Goal: Transaction & Acquisition: Purchase product/service

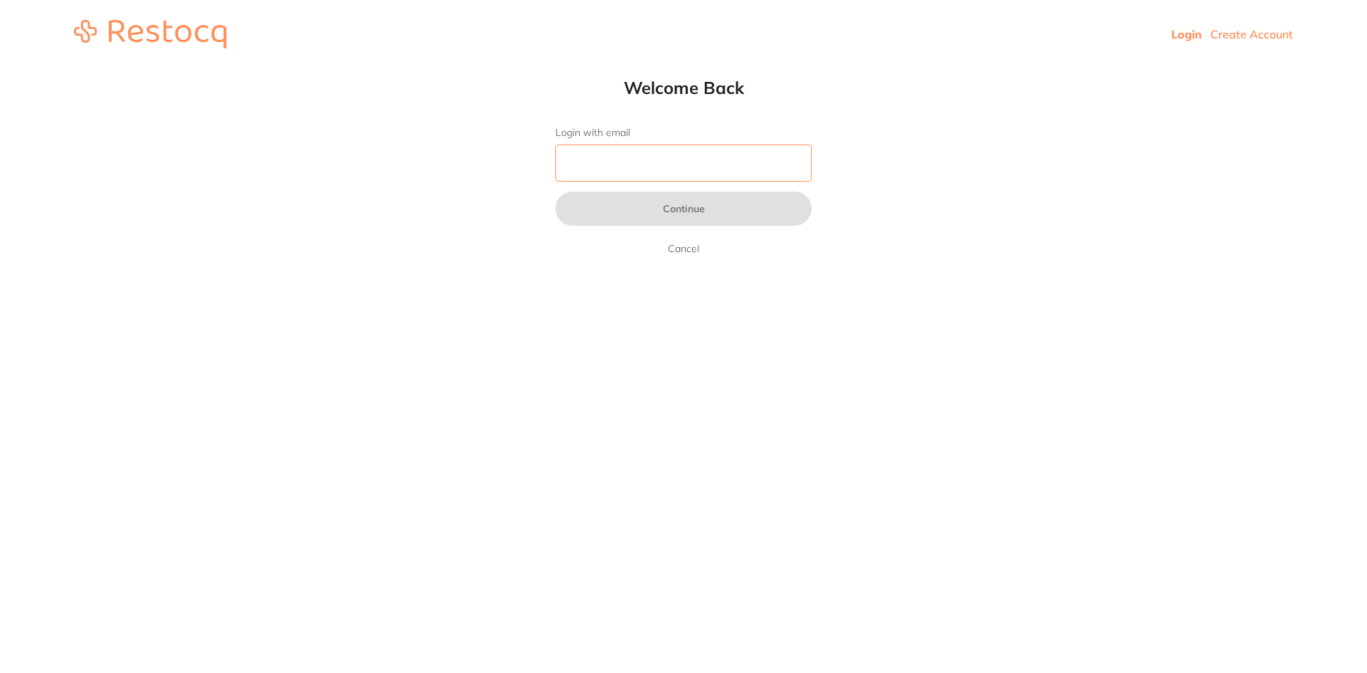
click at [650, 171] on input "Login with email" at bounding box center [683, 163] width 256 height 37
type input "[EMAIL_ADDRESS][DOMAIN_NAME]"
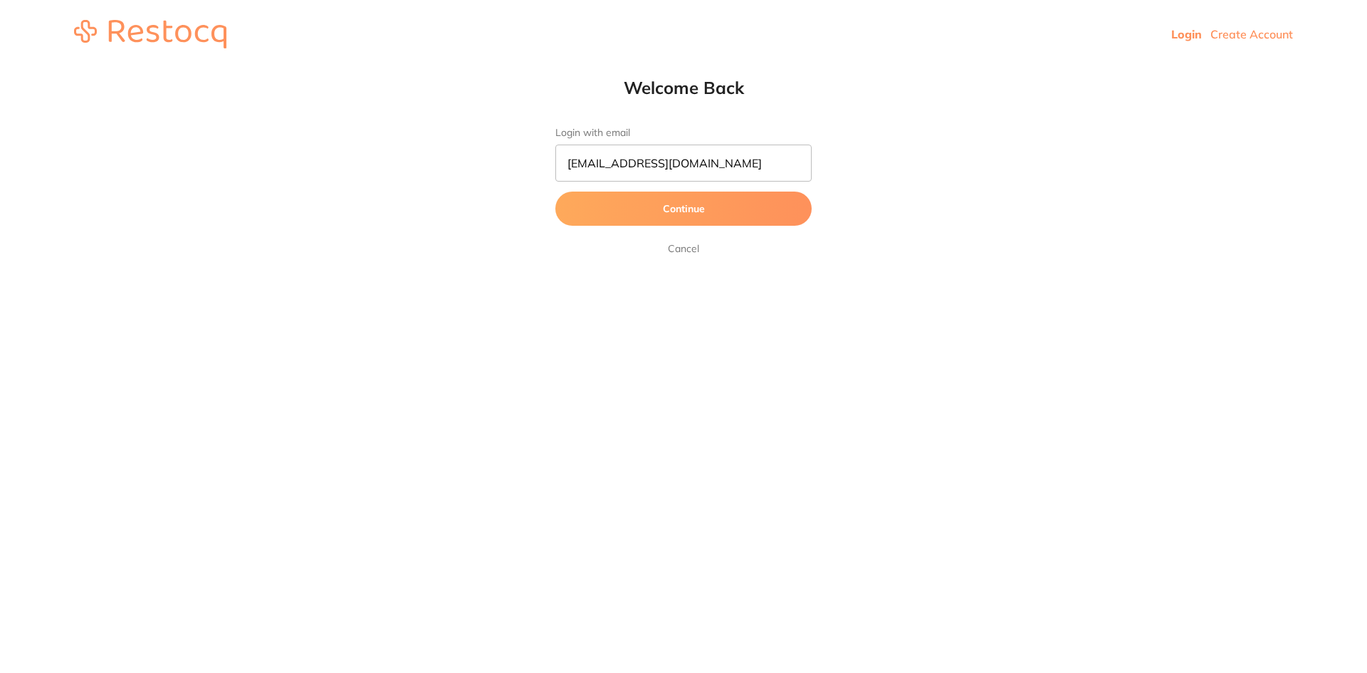
click at [680, 209] on button "Continue" at bounding box center [683, 209] width 256 height 34
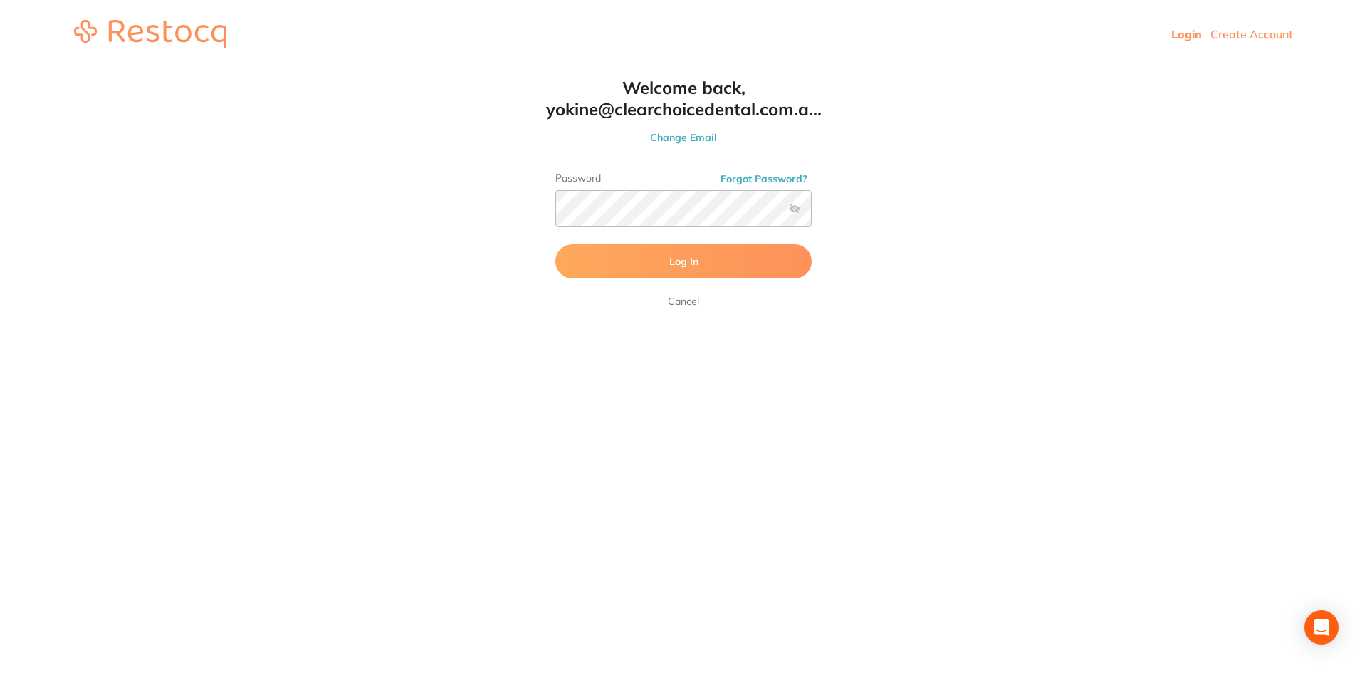
click at [694, 265] on span "Log In" at bounding box center [683, 261] width 29 height 13
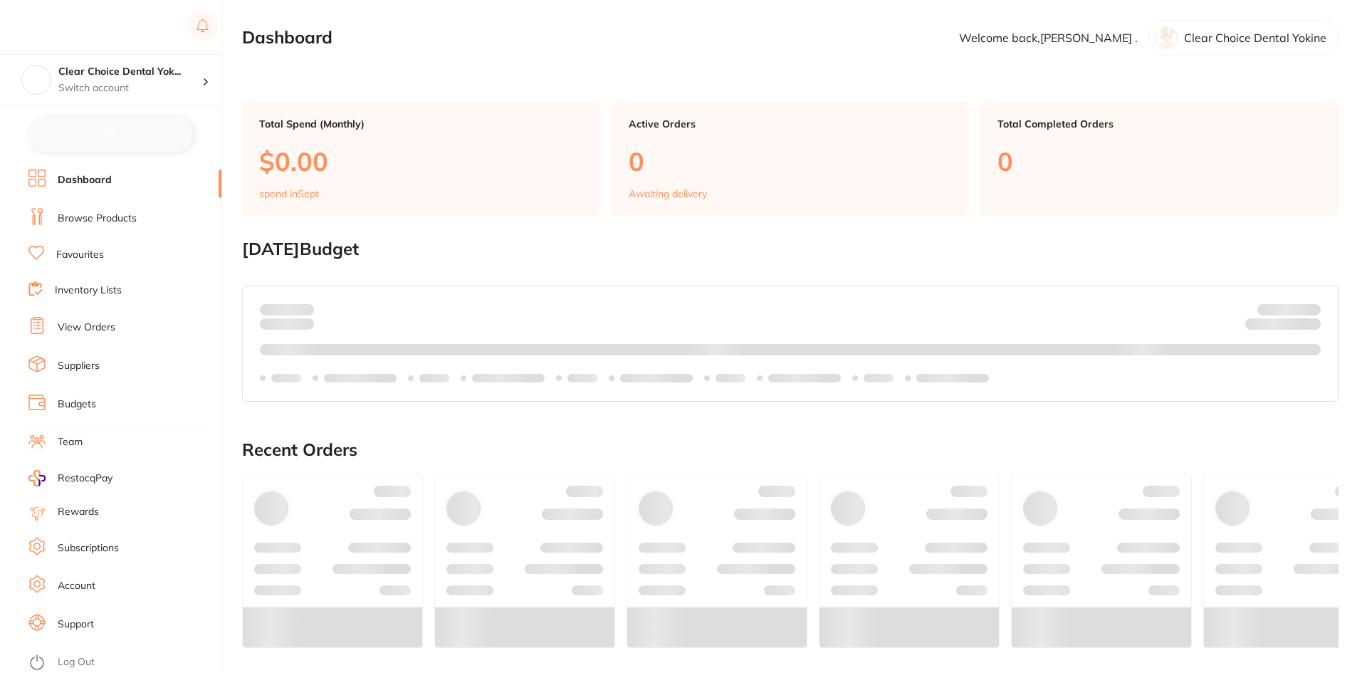
checkbox input "false"
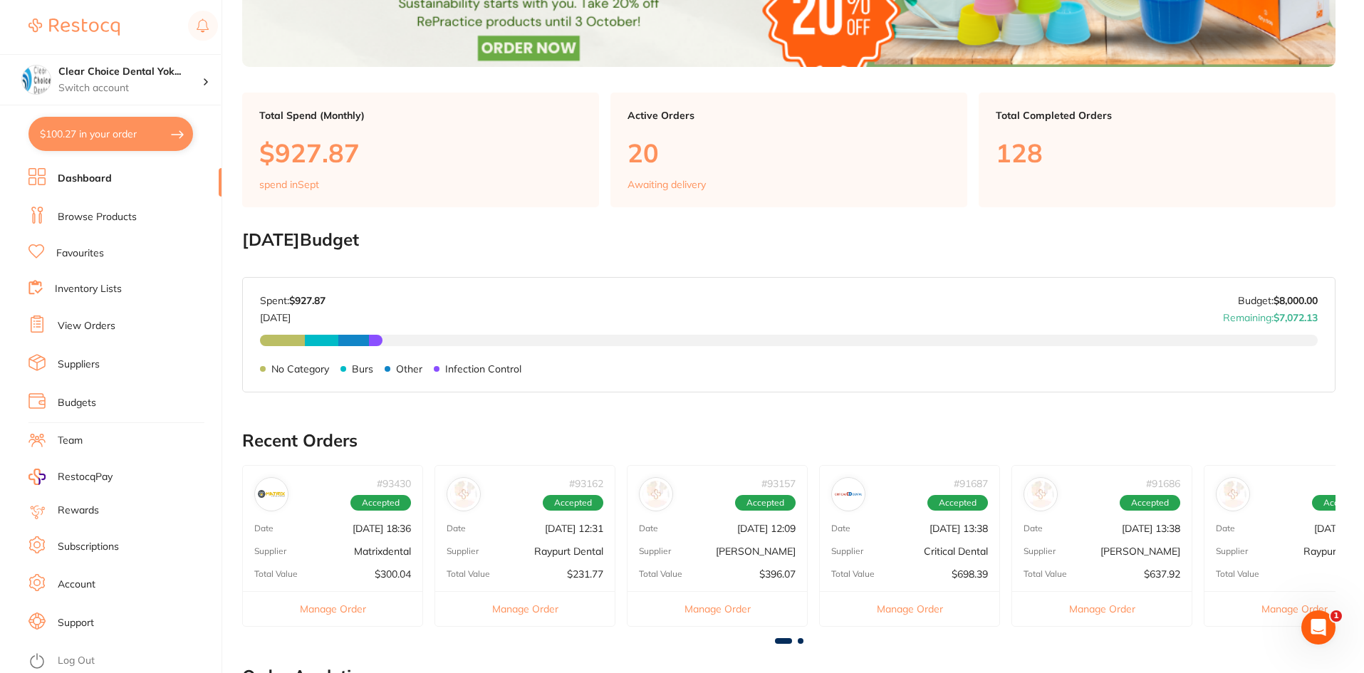
click at [87, 325] on link "View Orders" at bounding box center [87, 326] width 58 height 14
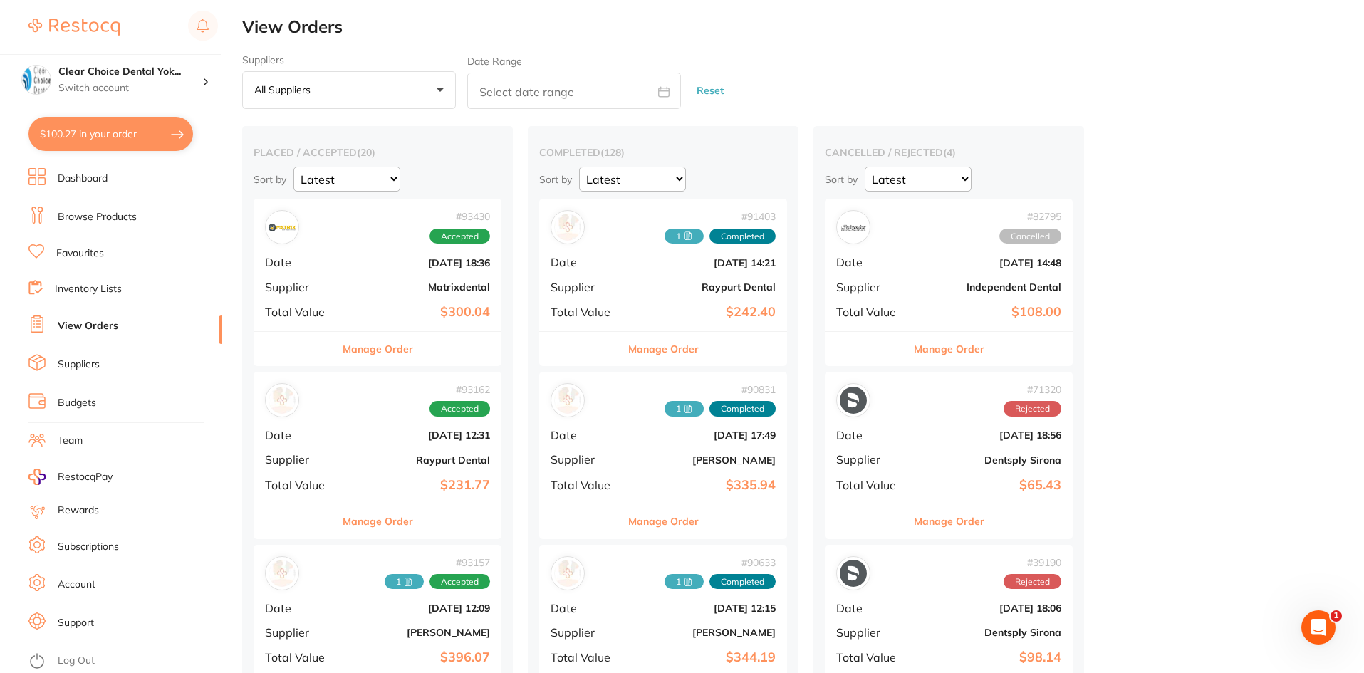
click at [368, 305] on b "$300.04" at bounding box center [419, 312] width 142 height 15
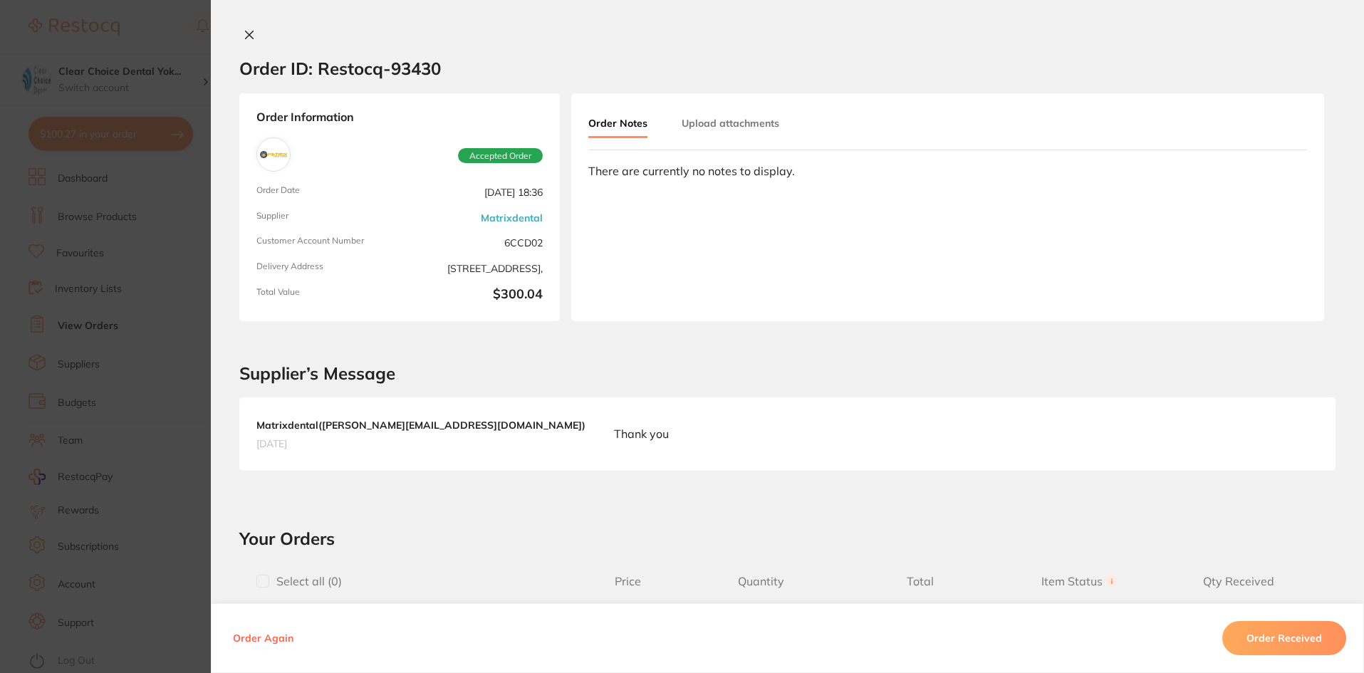
click at [247, 35] on icon at bounding box center [249, 34] width 11 height 11
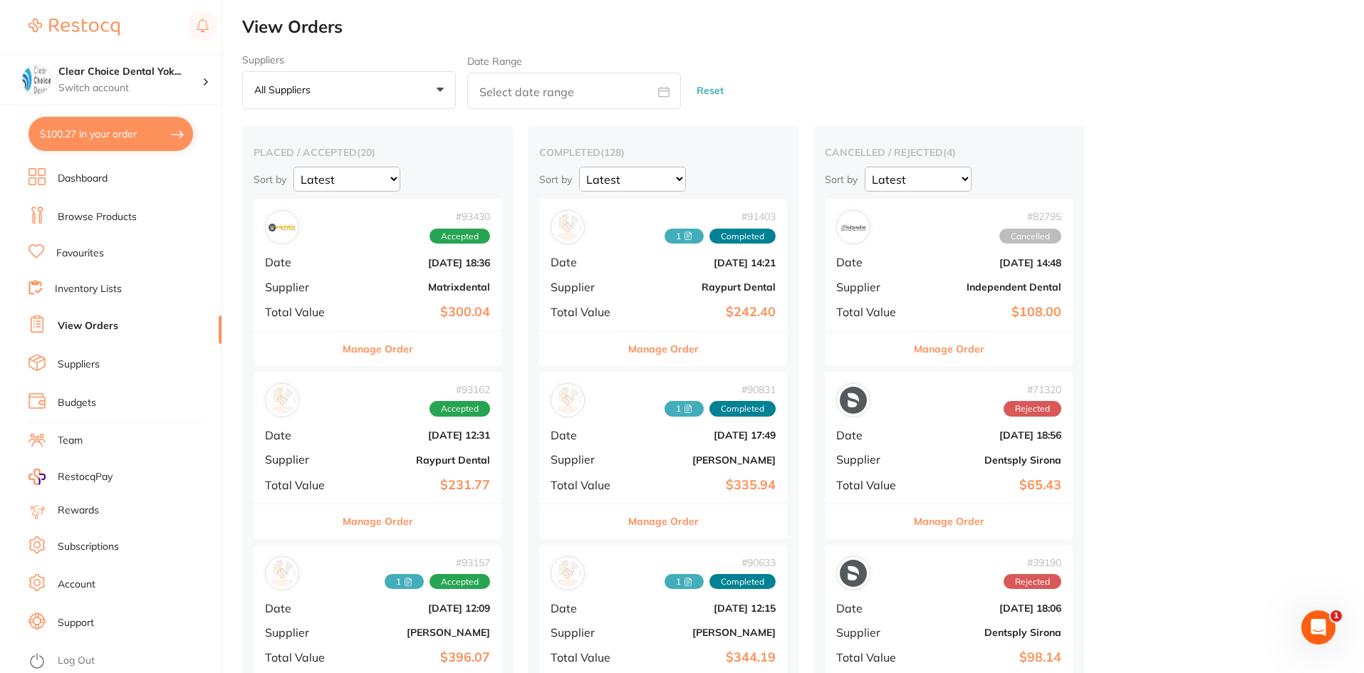
click at [86, 259] on link "Favourites" at bounding box center [80, 253] width 48 height 14
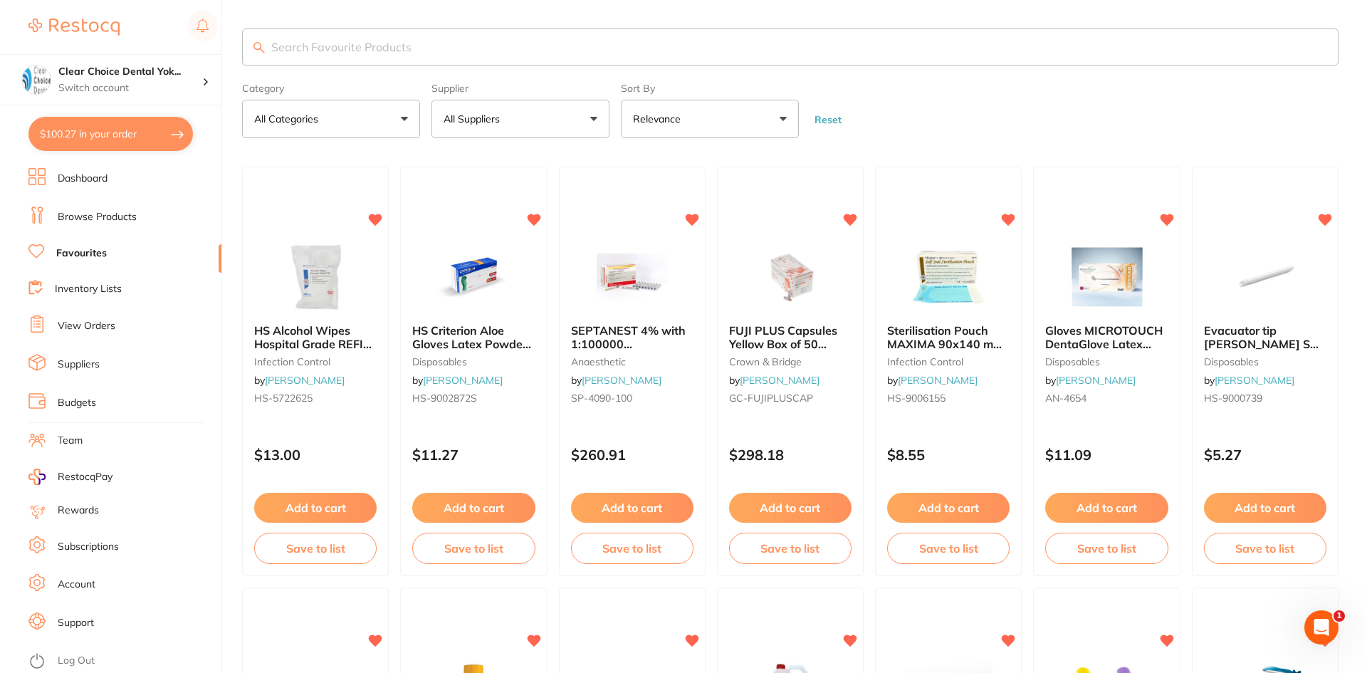
click at [303, 44] on input "search" at bounding box center [790, 46] width 1097 height 37
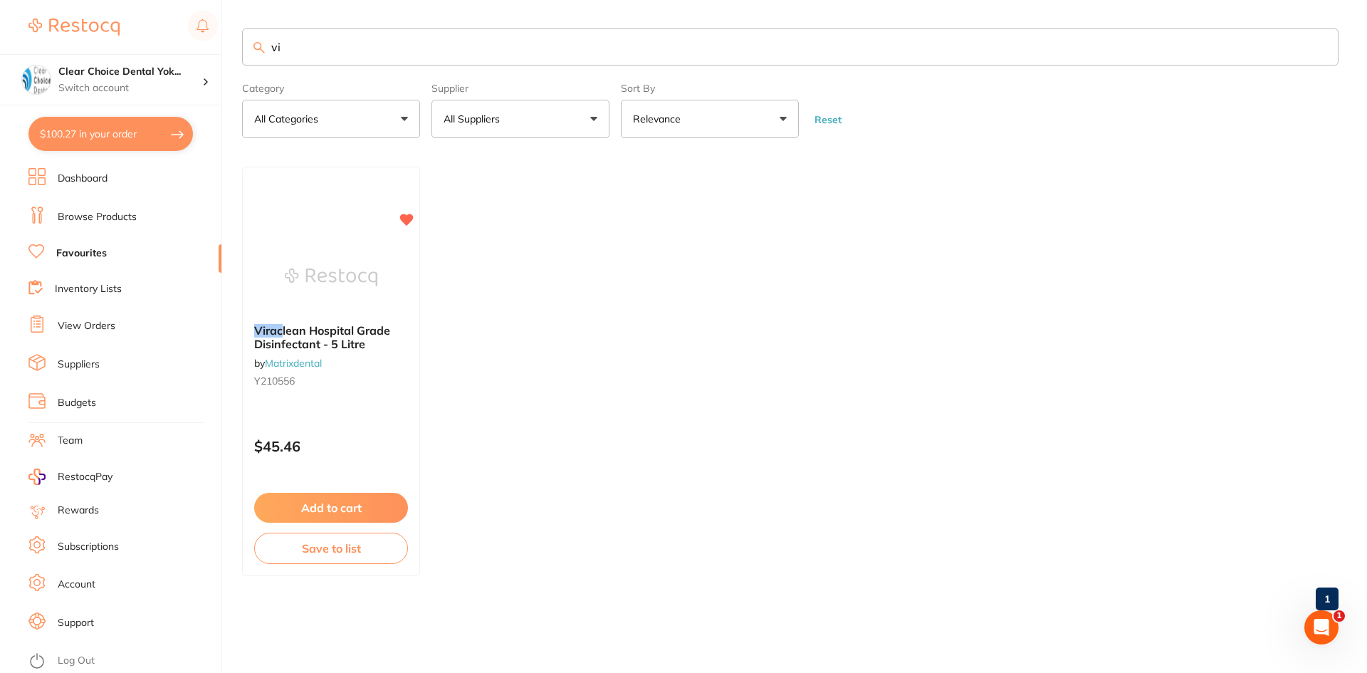
type input "v"
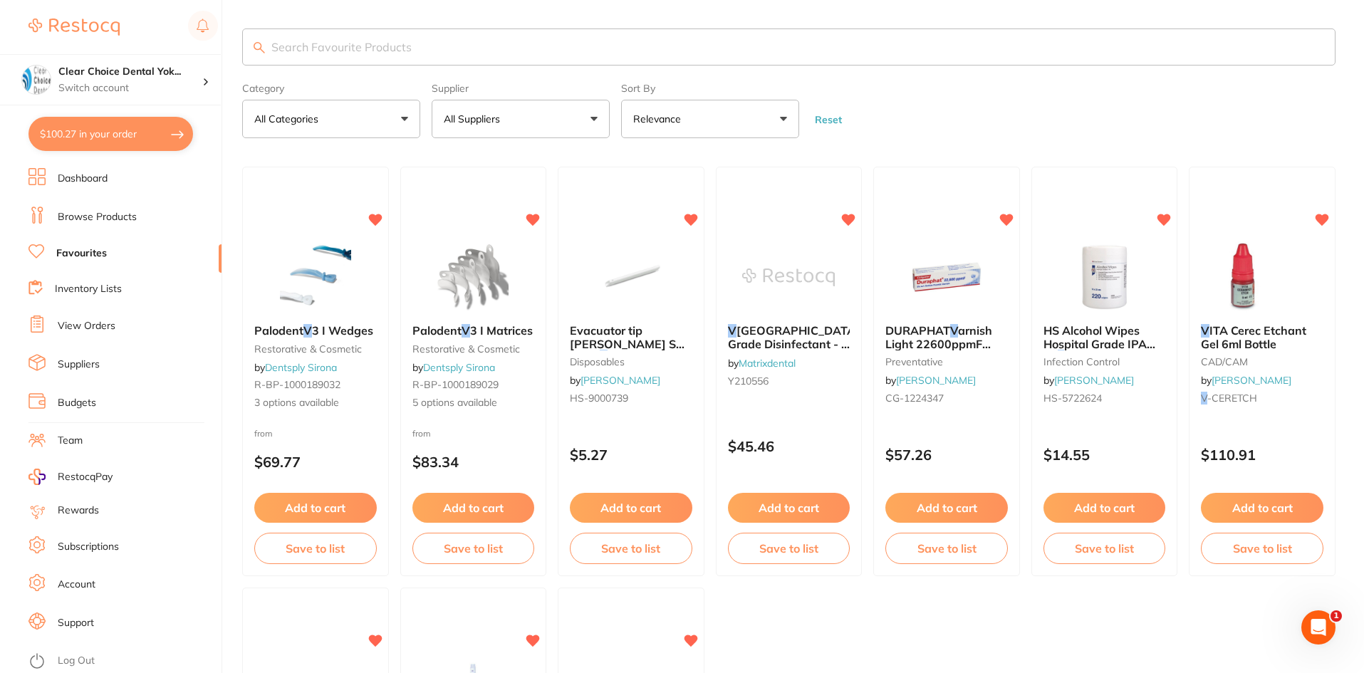
click at [85, 222] on link "Browse Products" at bounding box center [97, 217] width 79 height 14
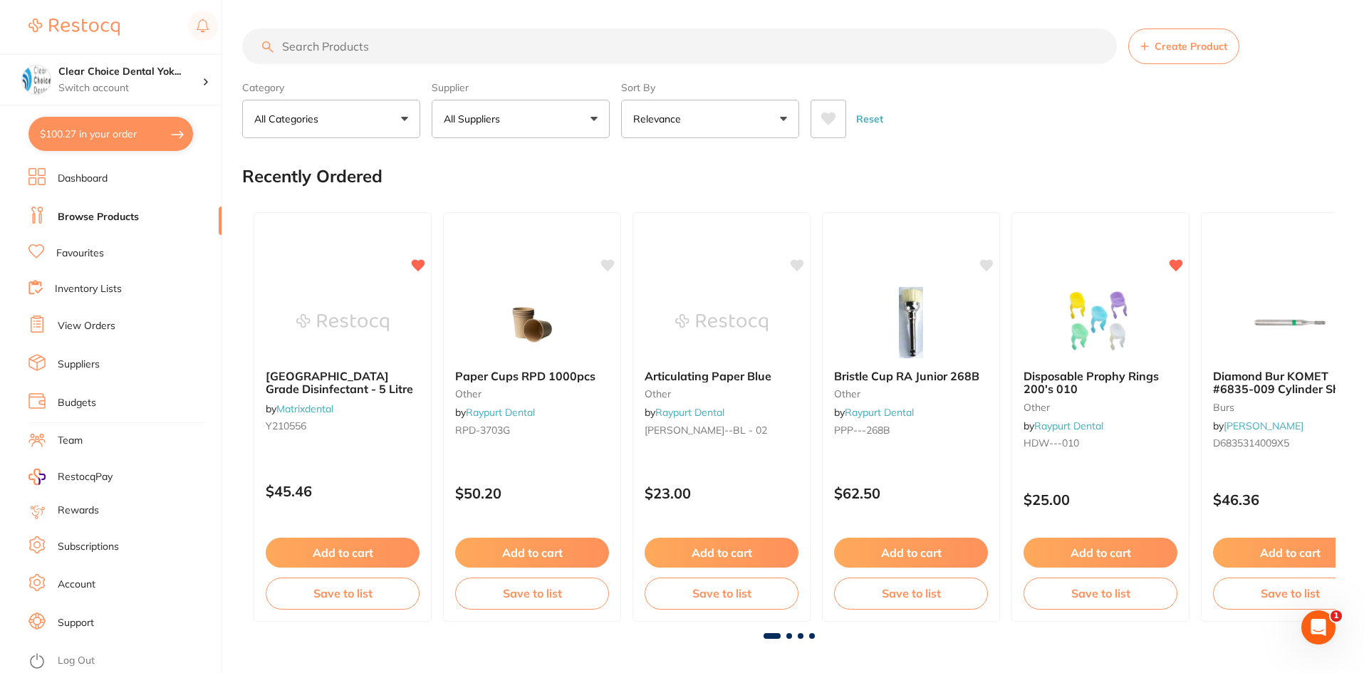
click at [320, 43] on input "search" at bounding box center [679, 46] width 874 height 36
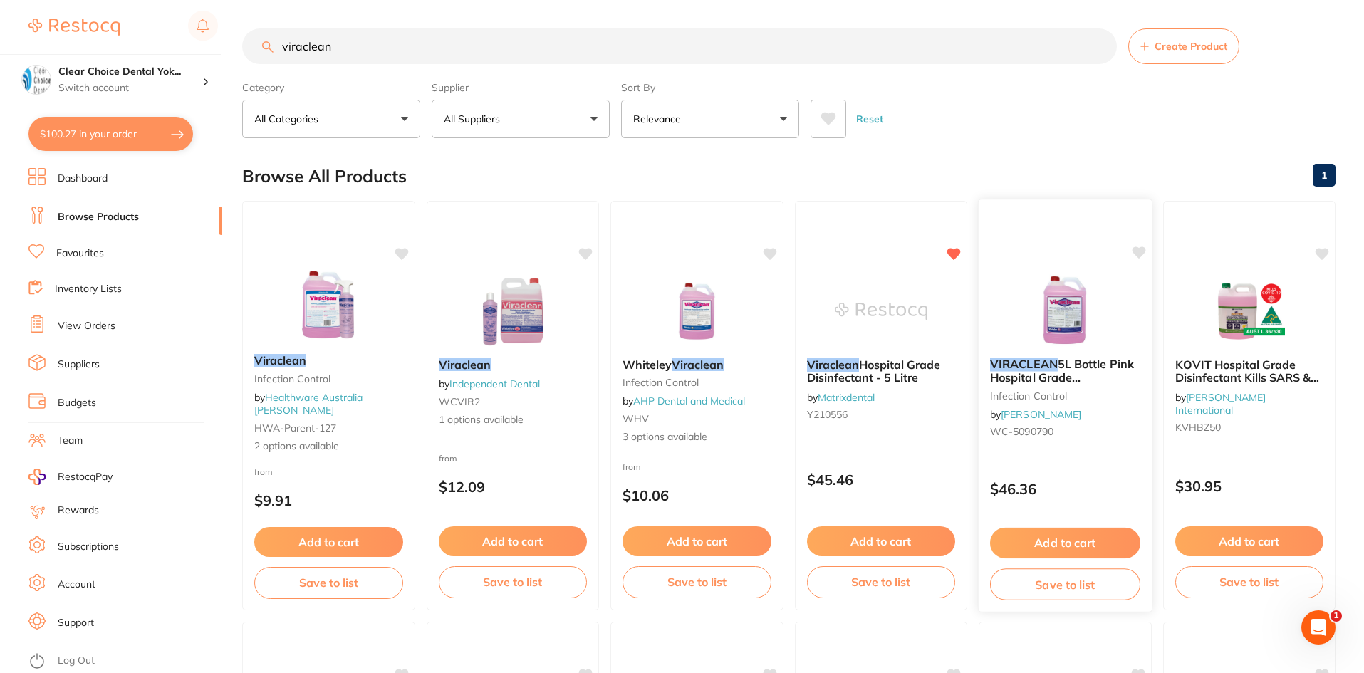
type input "viraclean"
click at [1065, 479] on div "$46.36" at bounding box center [1064, 485] width 173 height 38
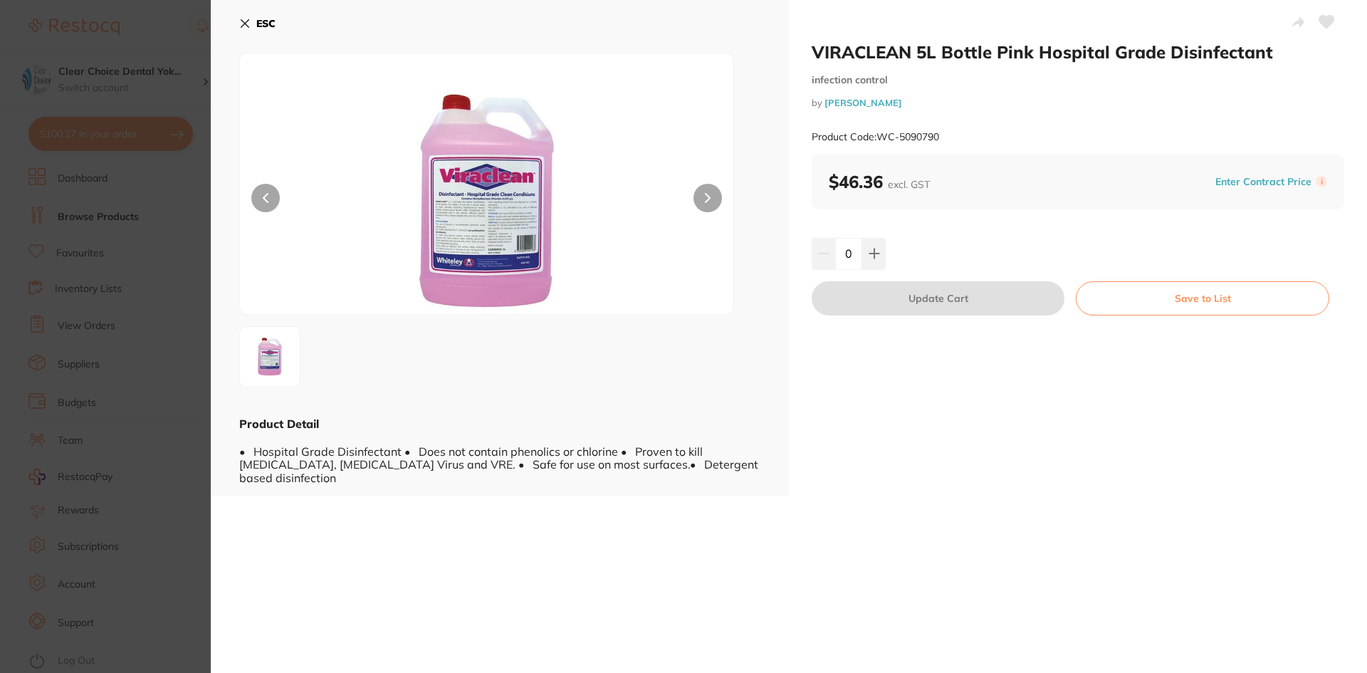
click at [1320, 20] on icon at bounding box center [1327, 22] width 15 height 13
click at [241, 23] on icon at bounding box center [244, 23] width 11 height 11
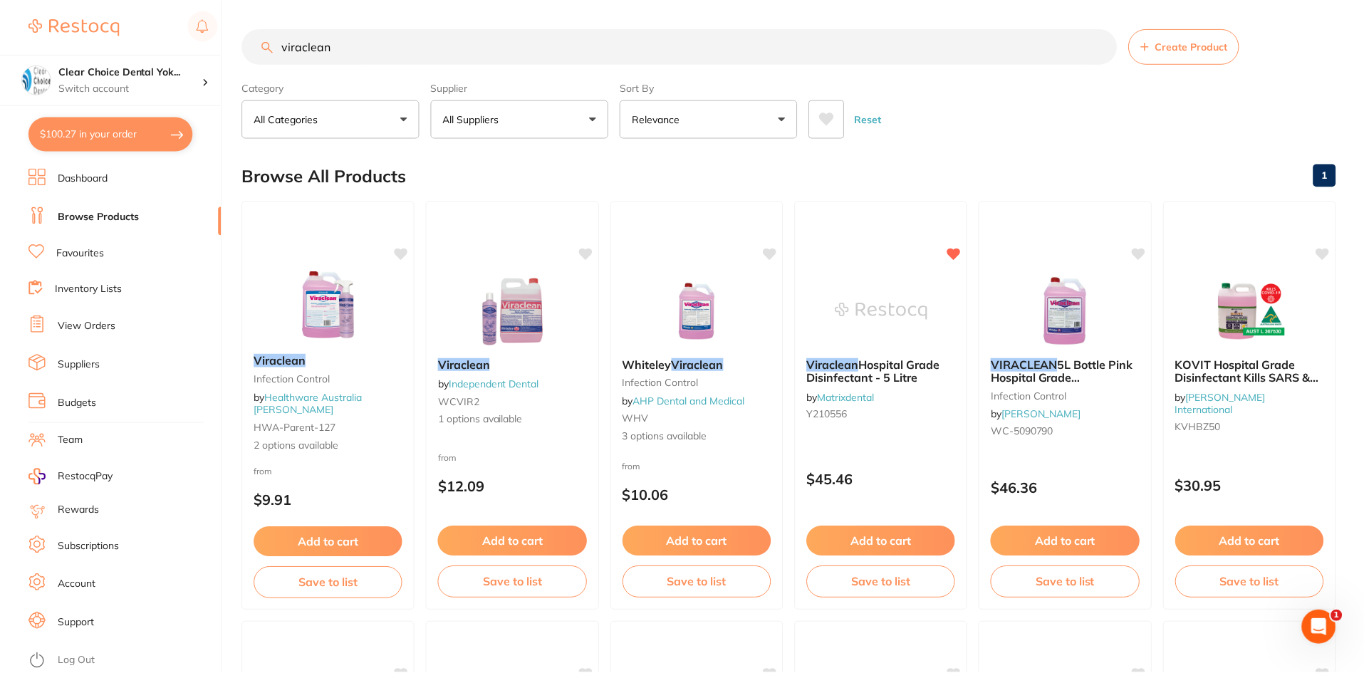
scroll to position [1, 0]
click at [80, 254] on link "Favourites" at bounding box center [80, 253] width 48 height 14
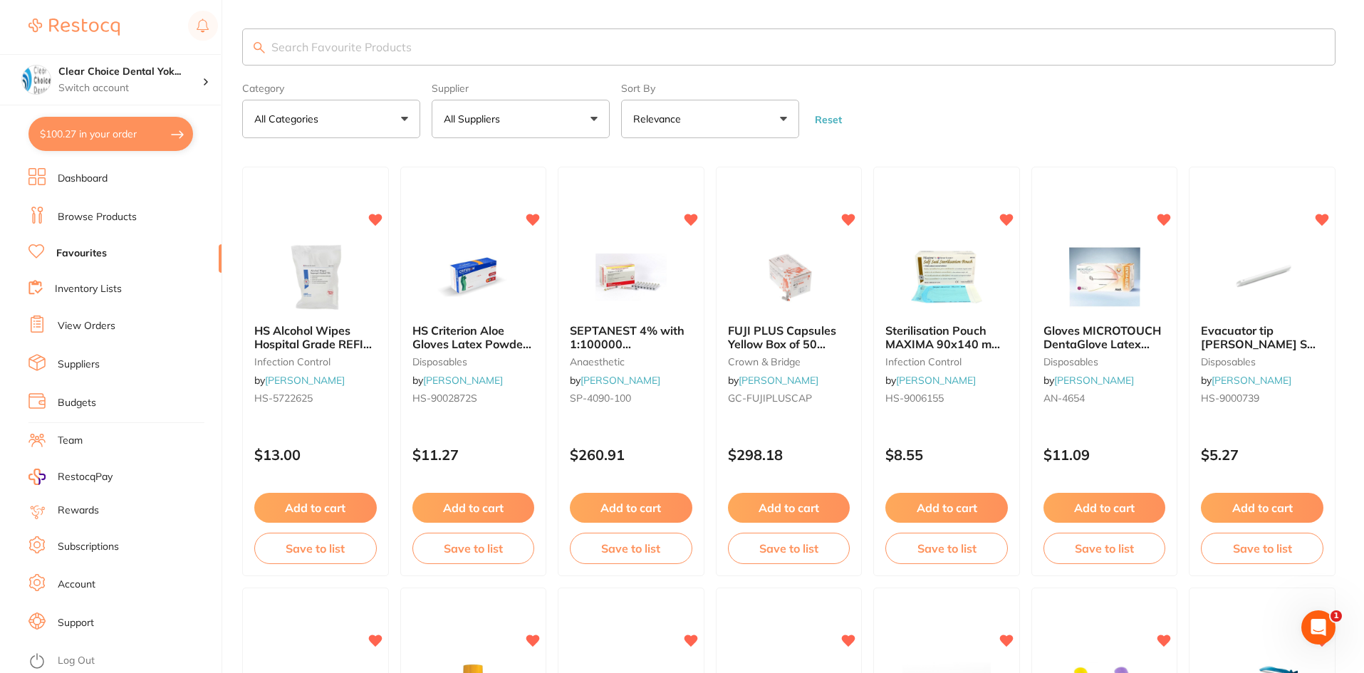
click at [277, 50] on input "search" at bounding box center [788, 46] width 1093 height 37
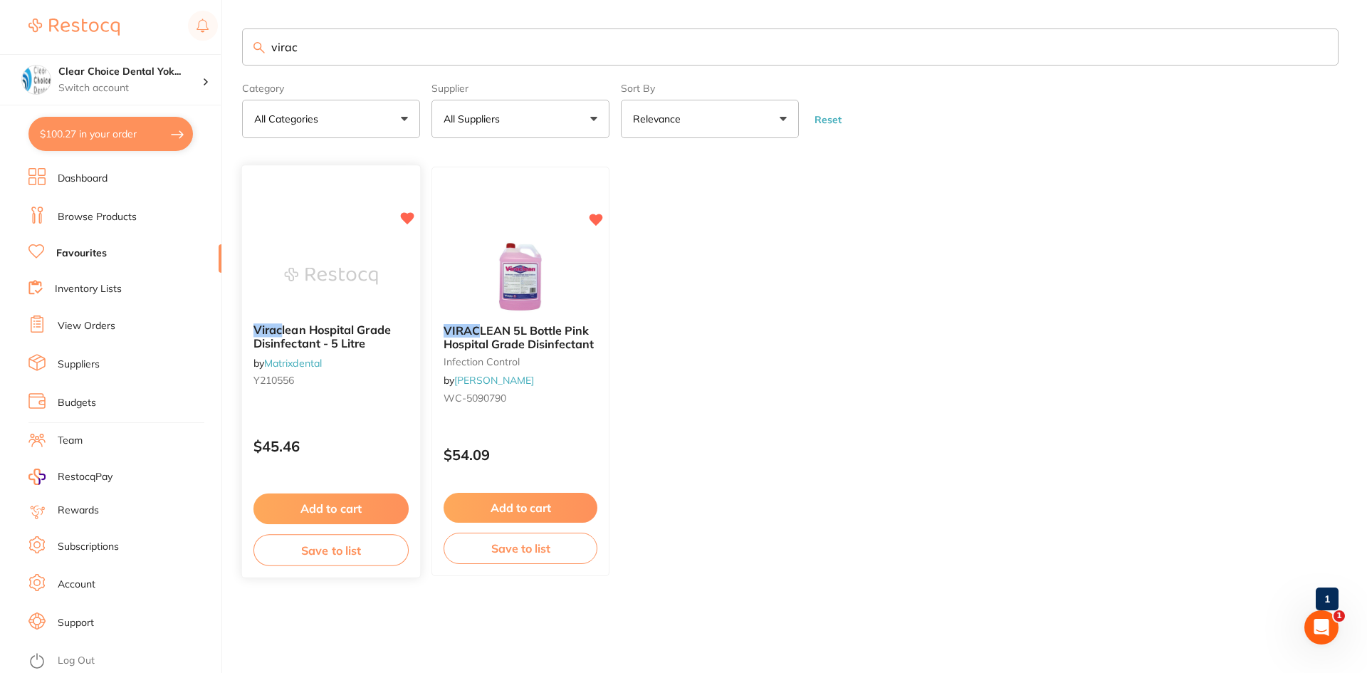
type input "virac"
click at [358, 414] on div "Virac lean Hospital Grade Disinfectant - 5 Litre by Matrixdental Y210556 $45.46…" at bounding box center [331, 372] width 180 height 414
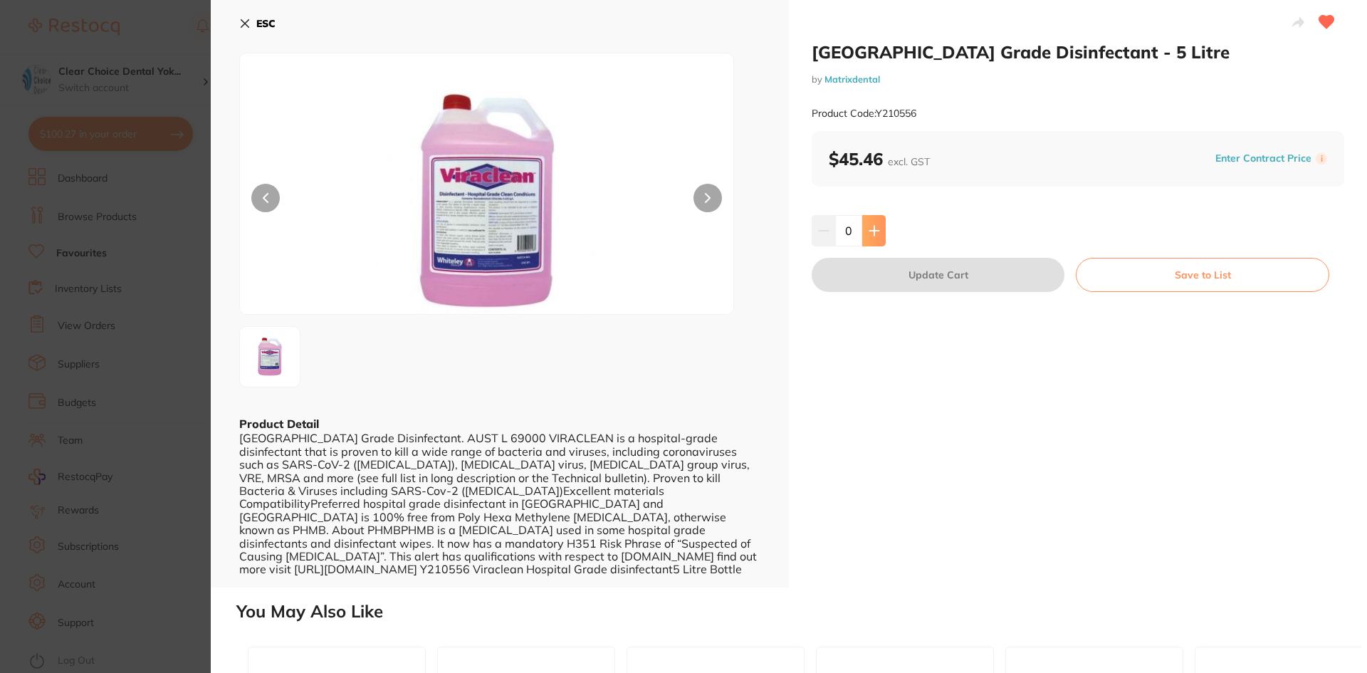
click at [875, 225] on icon at bounding box center [874, 230] width 11 height 11
type input "1"
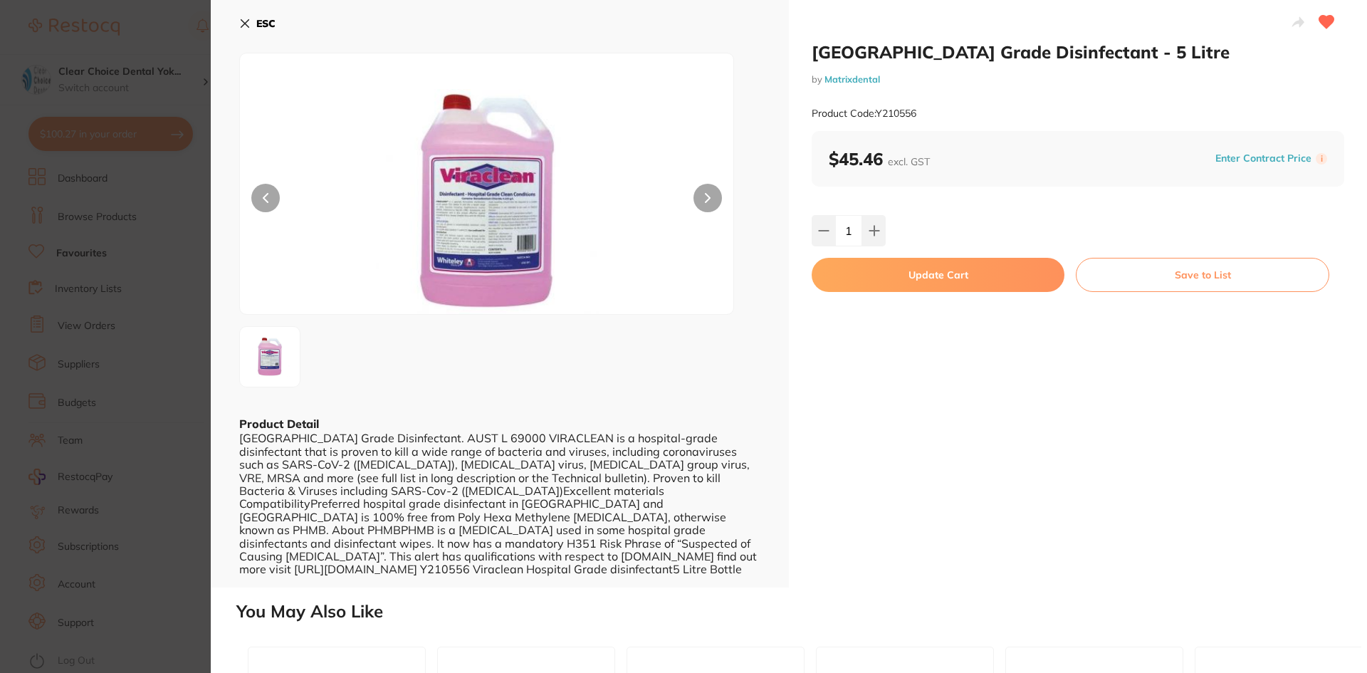
click at [1035, 283] on button "Update Cart" at bounding box center [938, 275] width 253 height 34
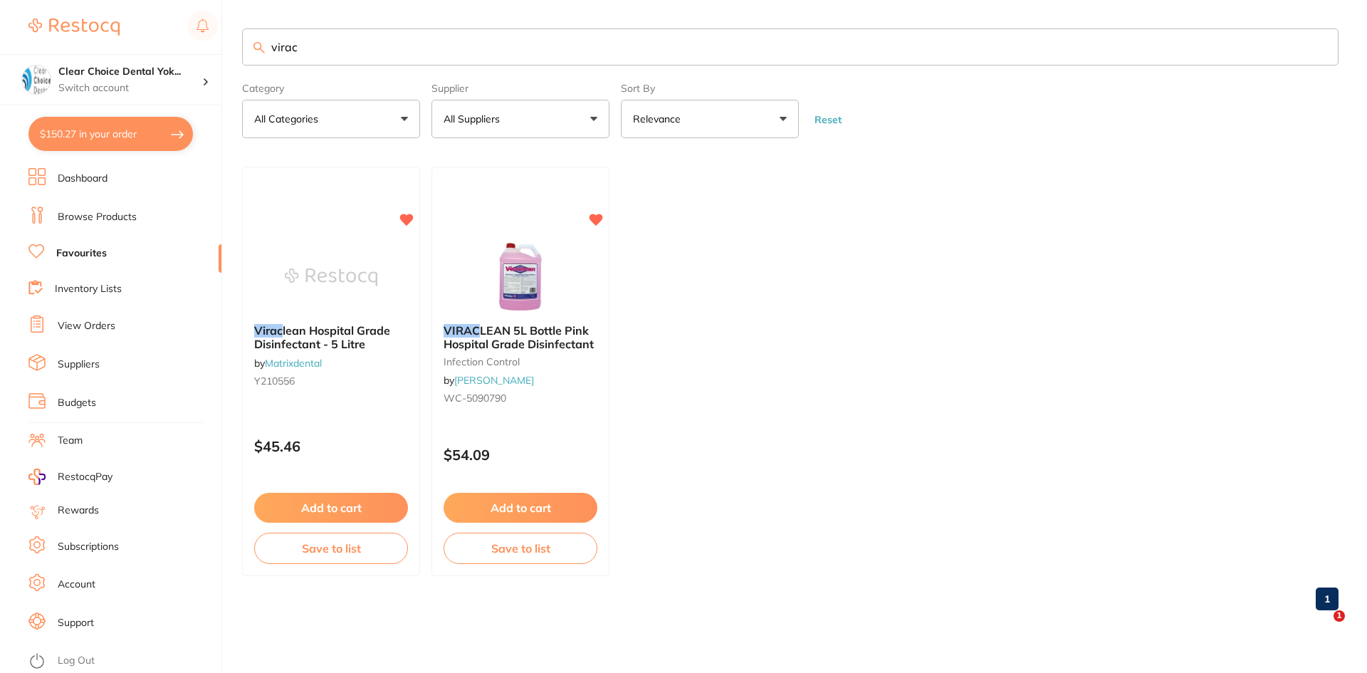
click at [141, 143] on button "$150.27 in your order" at bounding box center [110, 134] width 165 height 34
checkbox input "true"
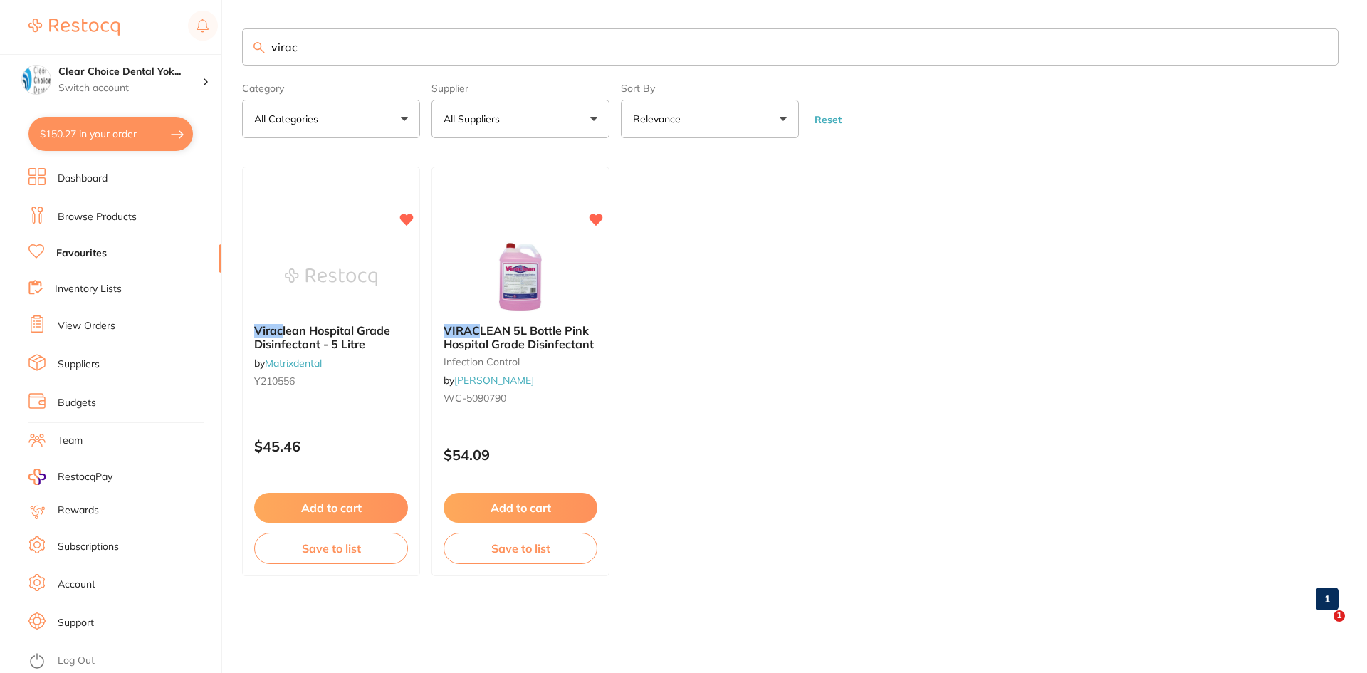
checkbox input "true"
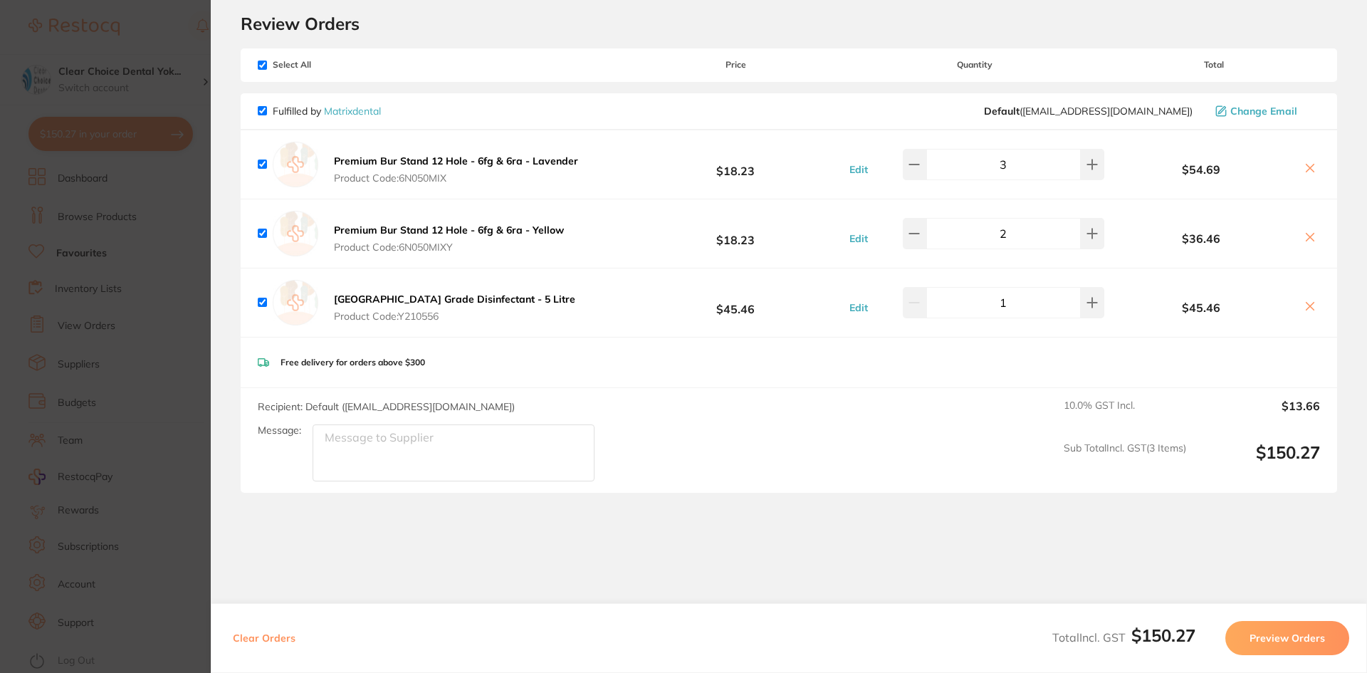
scroll to position [71, 0]
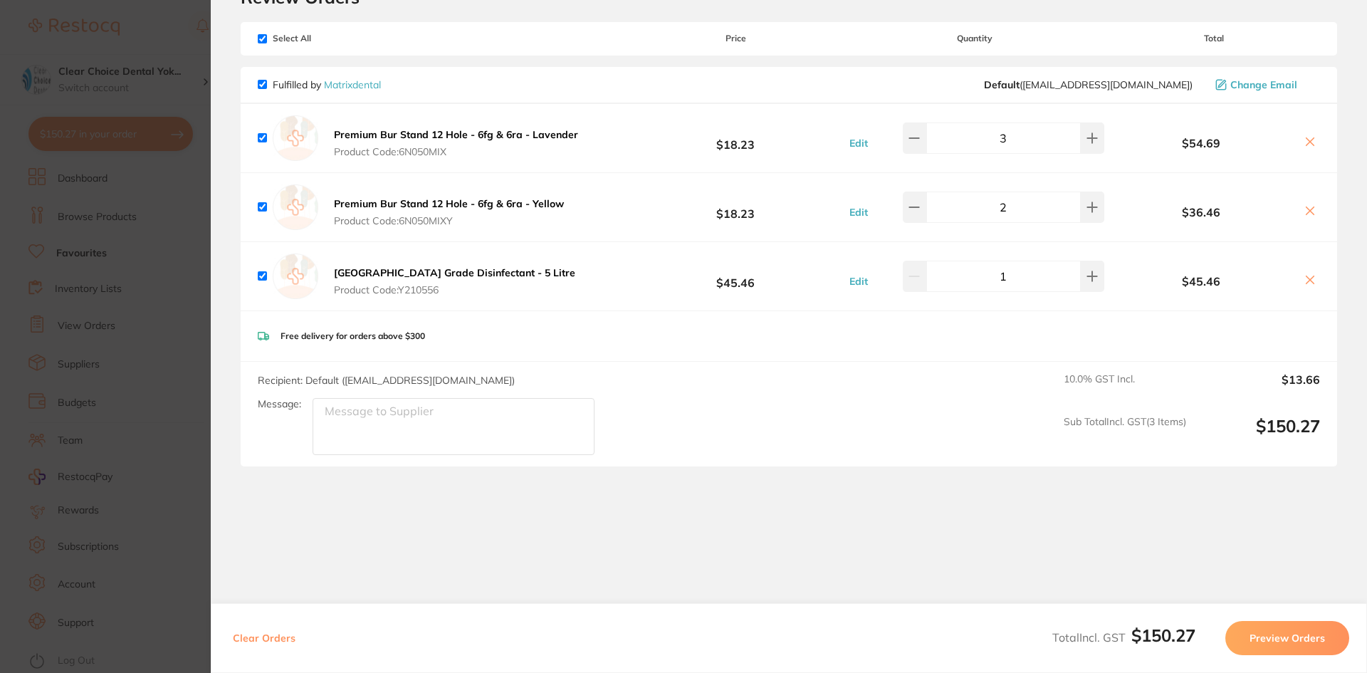
click at [1305, 278] on icon at bounding box center [1310, 279] width 11 height 11
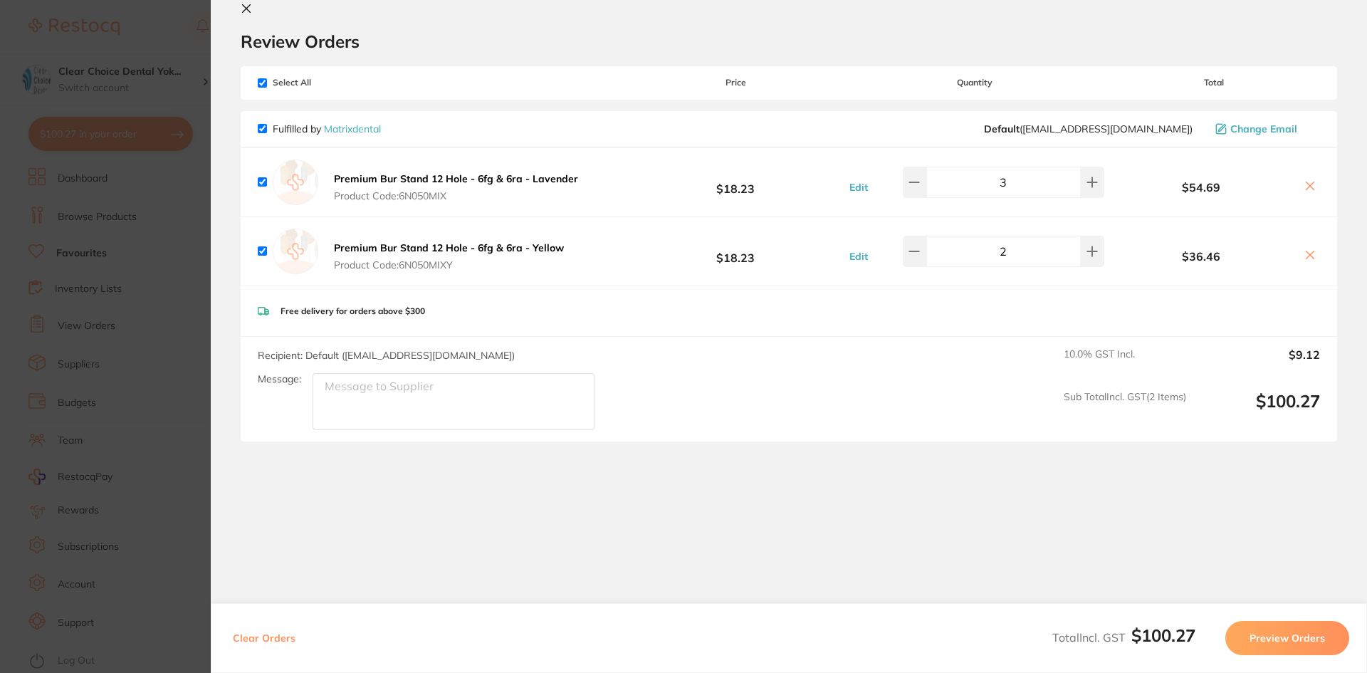
checkbox input "true"
click at [248, 7] on icon at bounding box center [247, 9] width 8 height 8
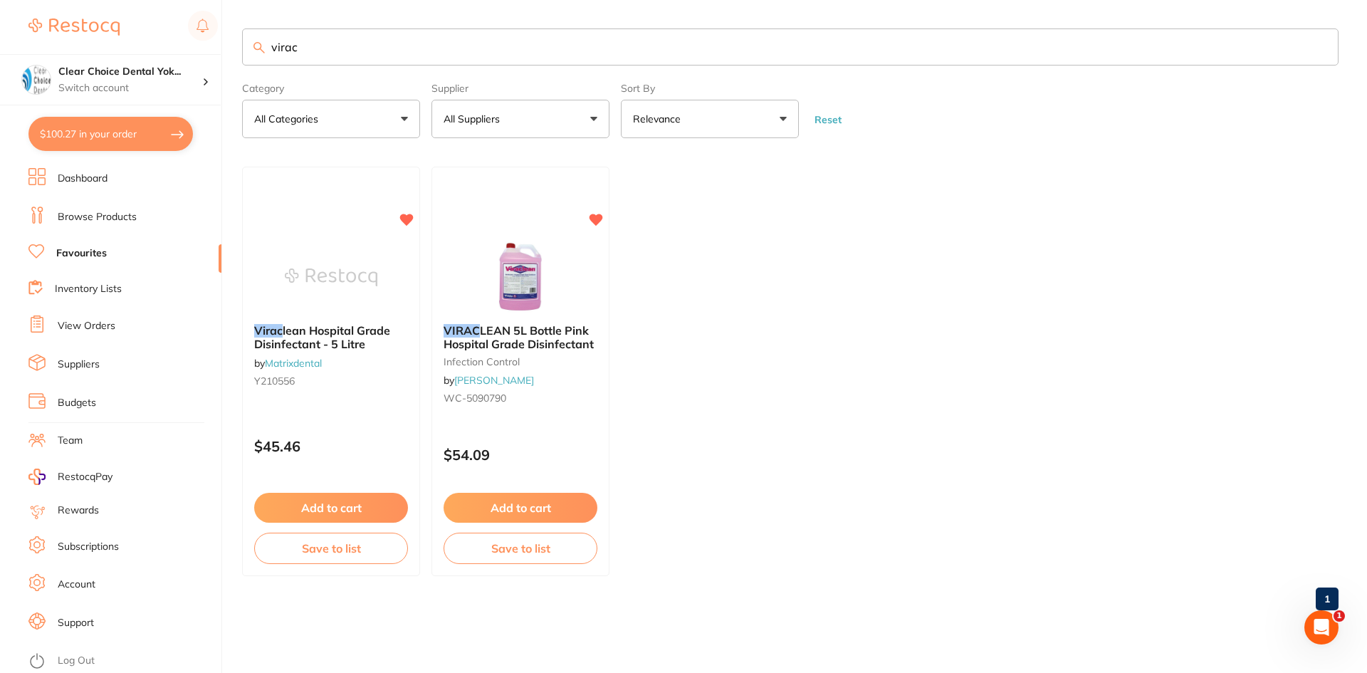
click at [78, 328] on link "View Orders" at bounding box center [87, 326] width 58 height 14
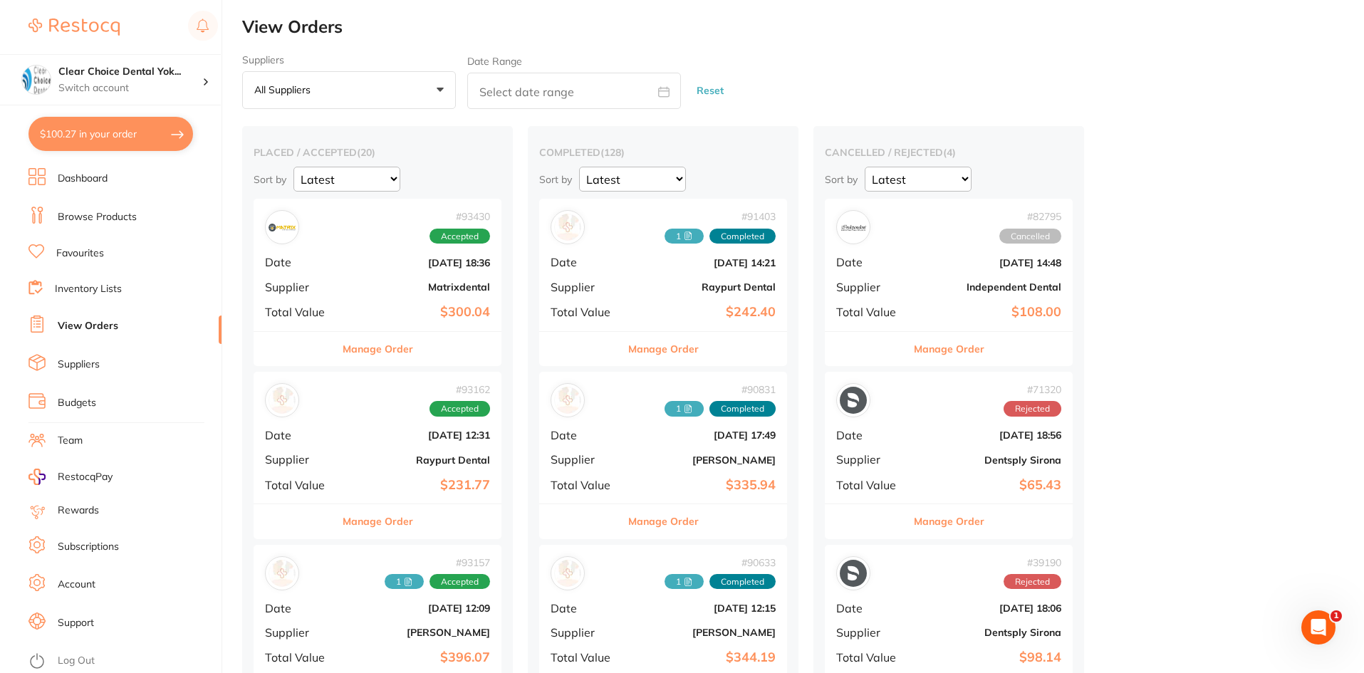
click at [405, 298] on div "# 93430 Accepted Date [DATE] 18:36 Supplier Matrixdental Total Value $300.04" at bounding box center [378, 265] width 248 height 132
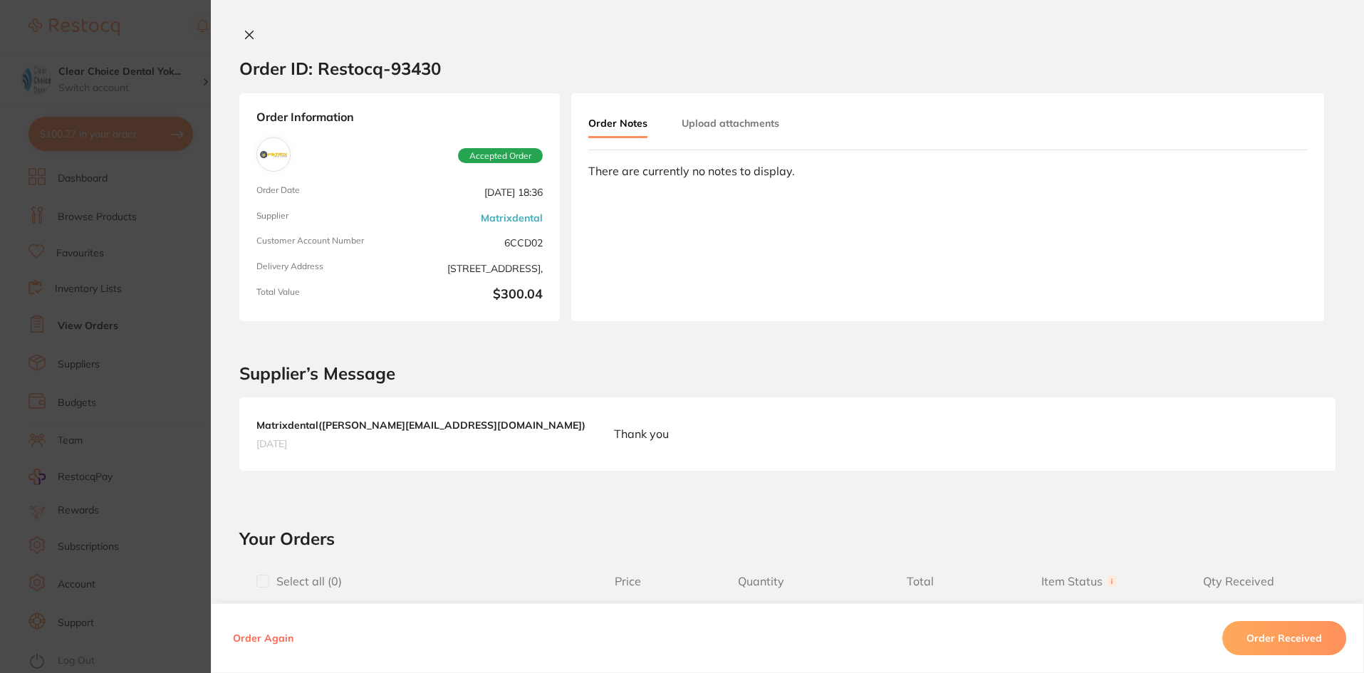
click at [244, 34] on icon at bounding box center [249, 34] width 11 height 11
